Goal: Task Accomplishment & Management: Manage account settings

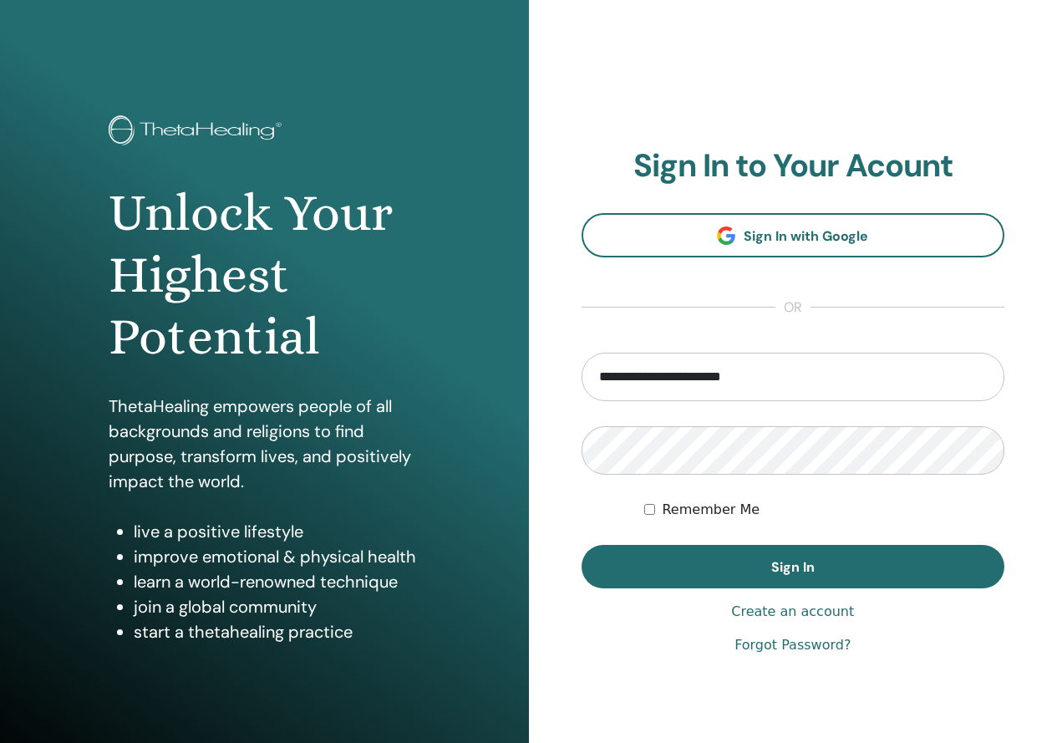
drag, startPoint x: 688, startPoint y: 604, endPoint x: 681, endPoint y: 581, distance: 24.3
click at [688, 602] on div "Have an Account? Sign in Here Create an account" at bounding box center [794, 612] width 424 height 20
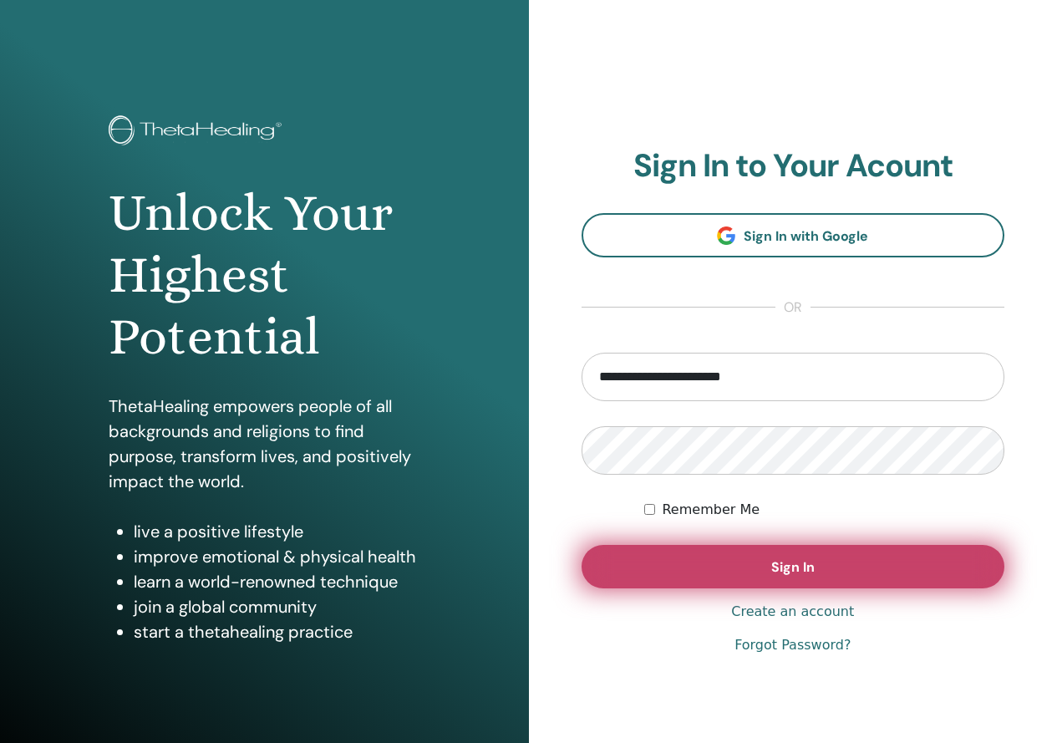
click at [679, 574] on button "Sign In" at bounding box center [794, 566] width 424 height 43
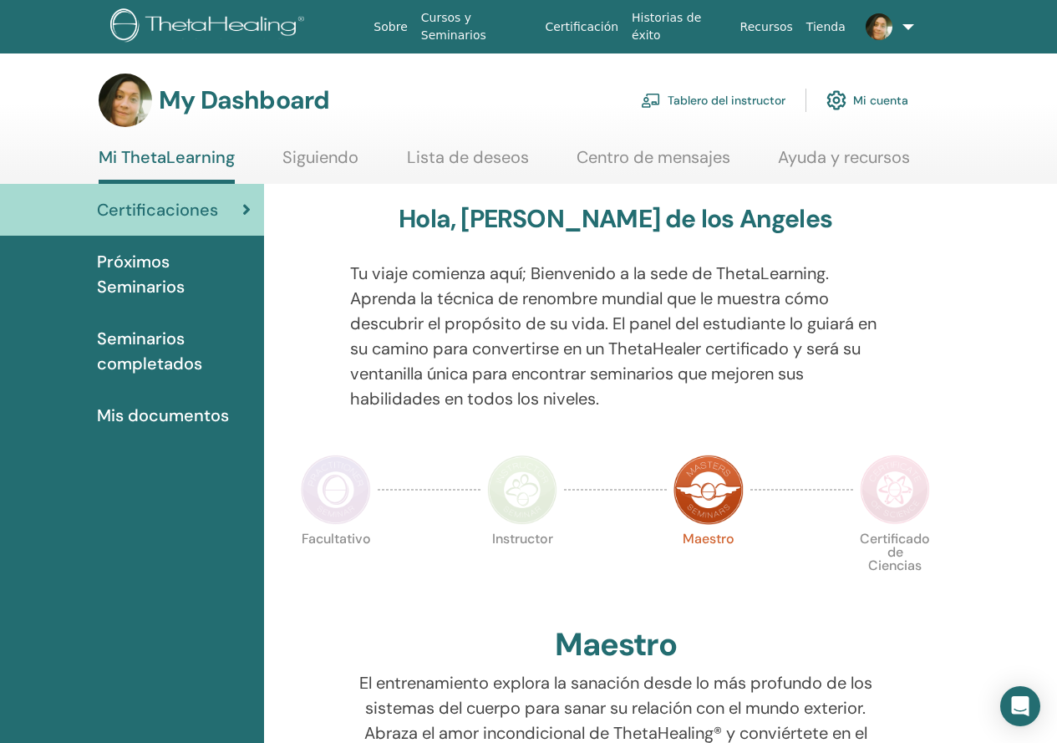
click at [698, 108] on link "Tablero del instructor" at bounding box center [713, 100] width 145 height 37
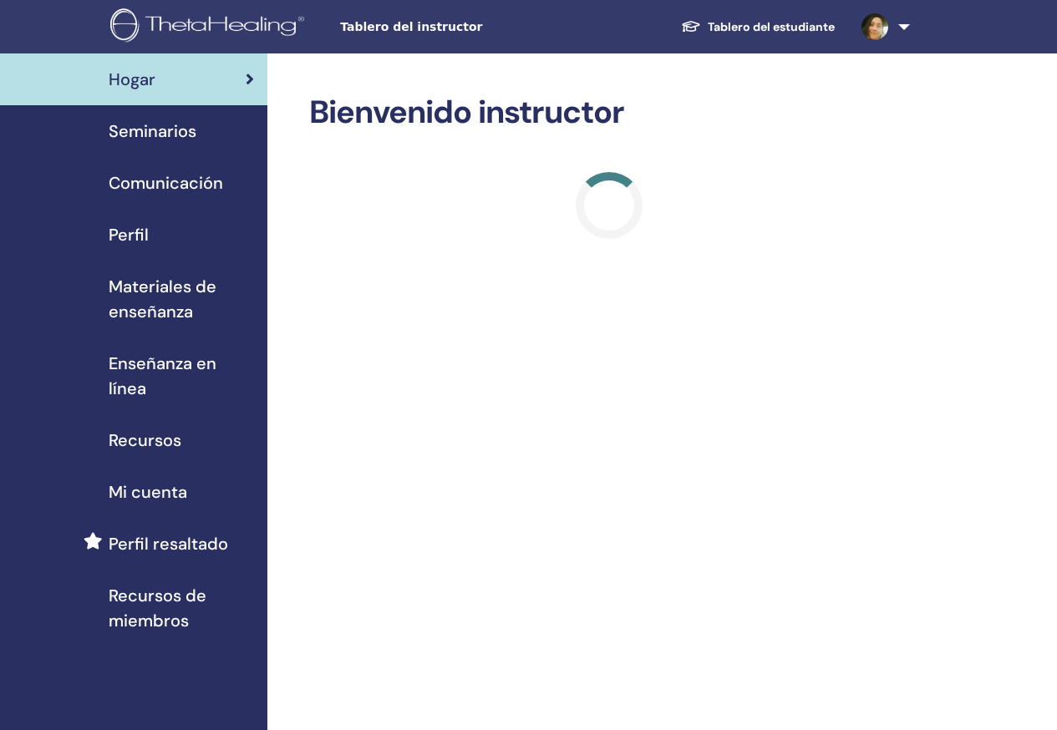
click at [910, 28] on link at bounding box center [882, 26] width 69 height 53
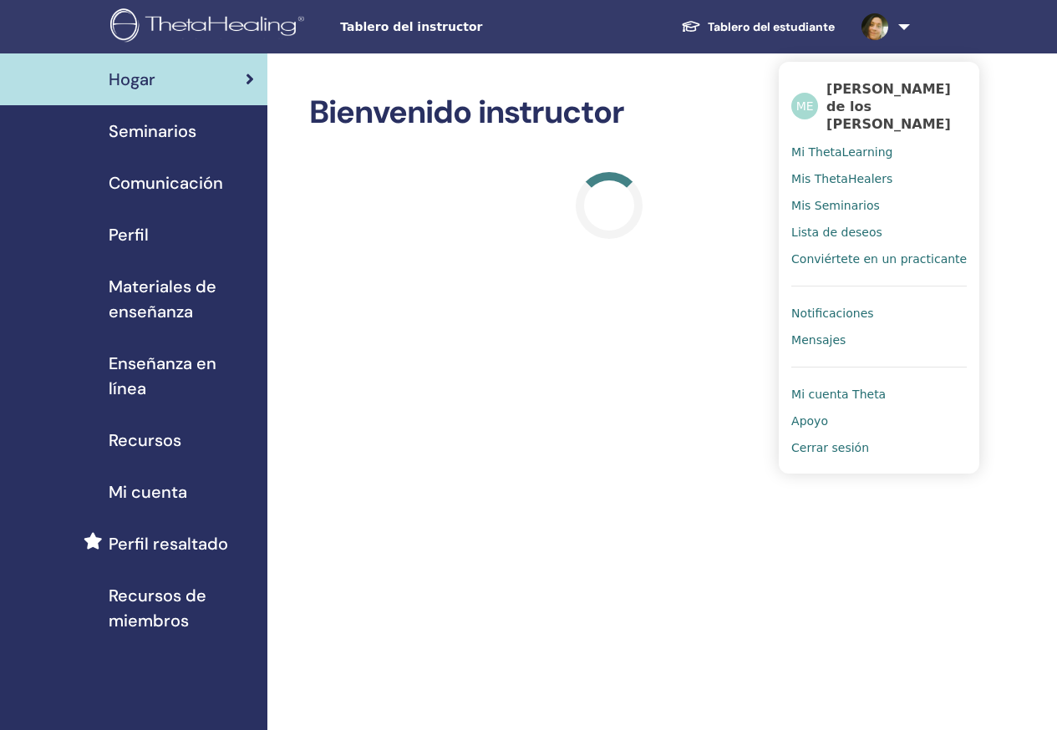
click at [817, 441] on span "Cerrar sesión" at bounding box center [830, 447] width 78 height 15
